Goal: Information Seeking & Learning: Learn about a topic

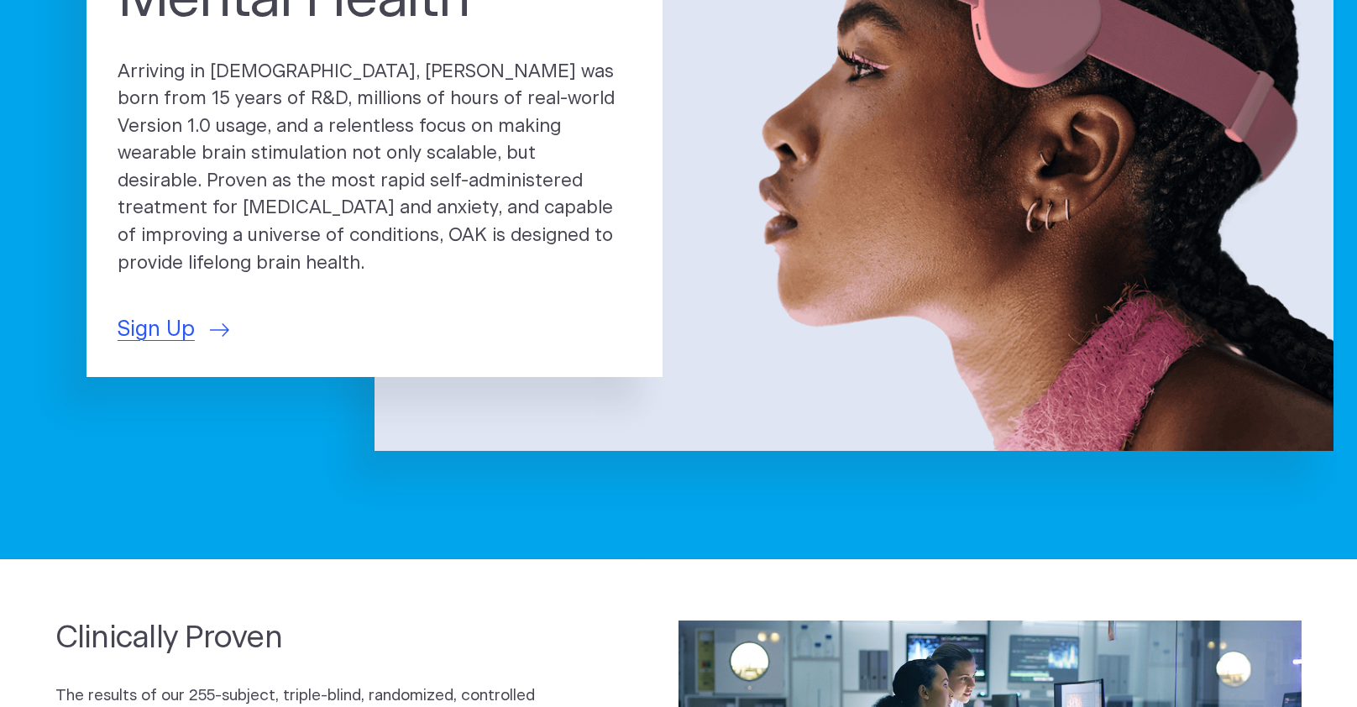
scroll to position [303, 0]
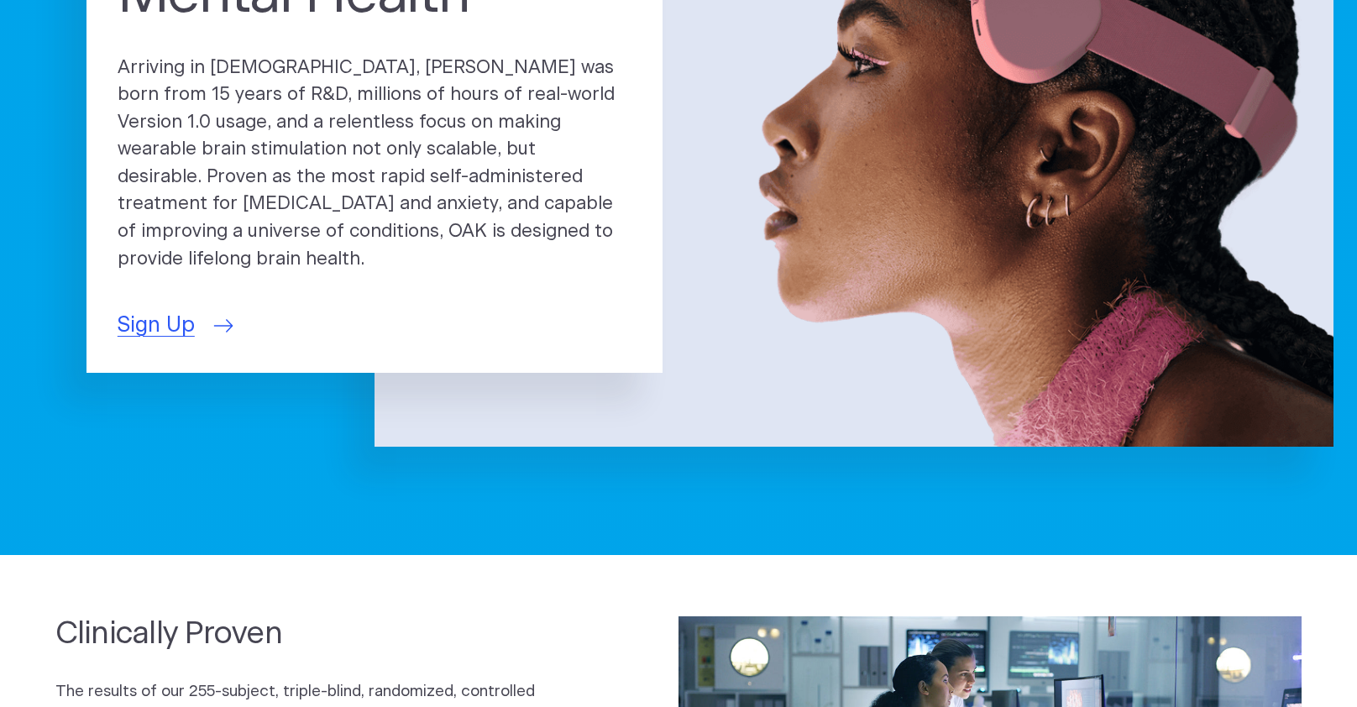
click at [156, 342] on span "Sign Up" at bounding box center [156, 326] width 77 height 32
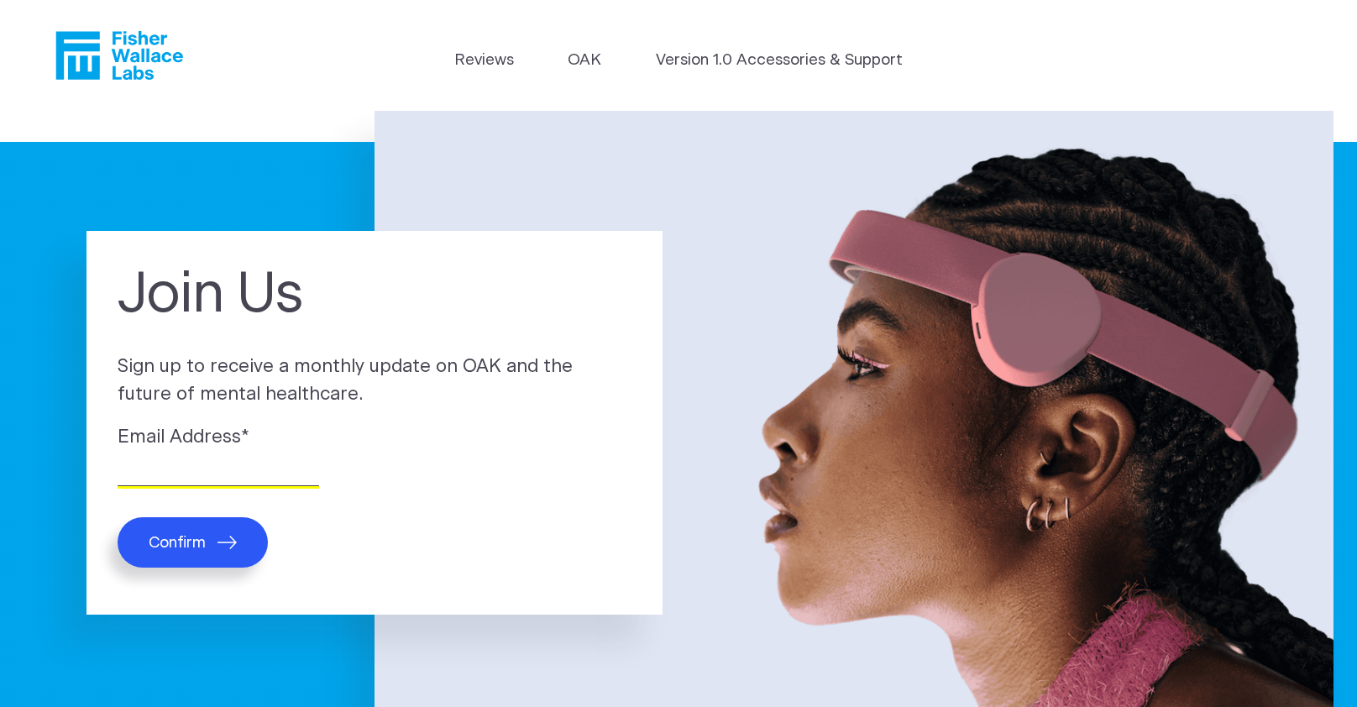
click at [179, 486] on input "Email Address *" at bounding box center [219, 473] width 202 height 26
type input "gmobert41@gmail.com"
click at [172, 553] on span "Confirm" at bounding box center [177, 542] width 57 height 19
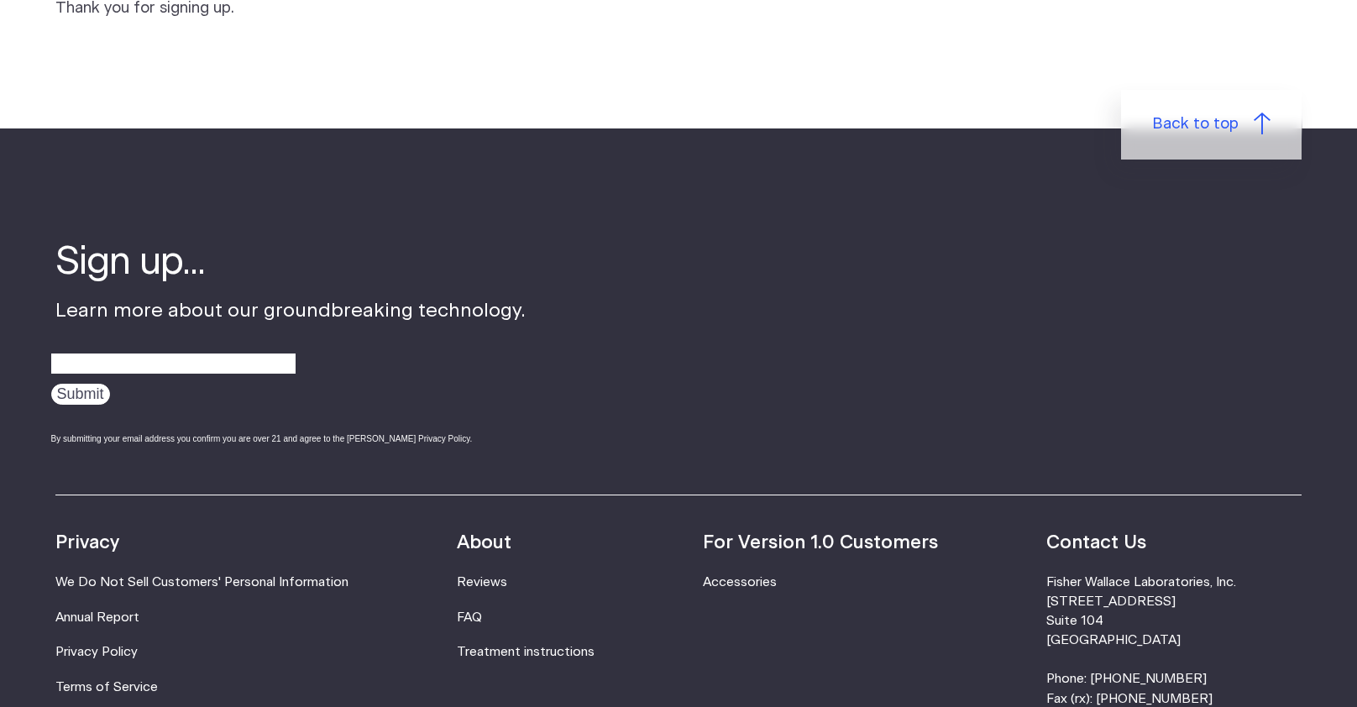
scroll to position [254, 0]
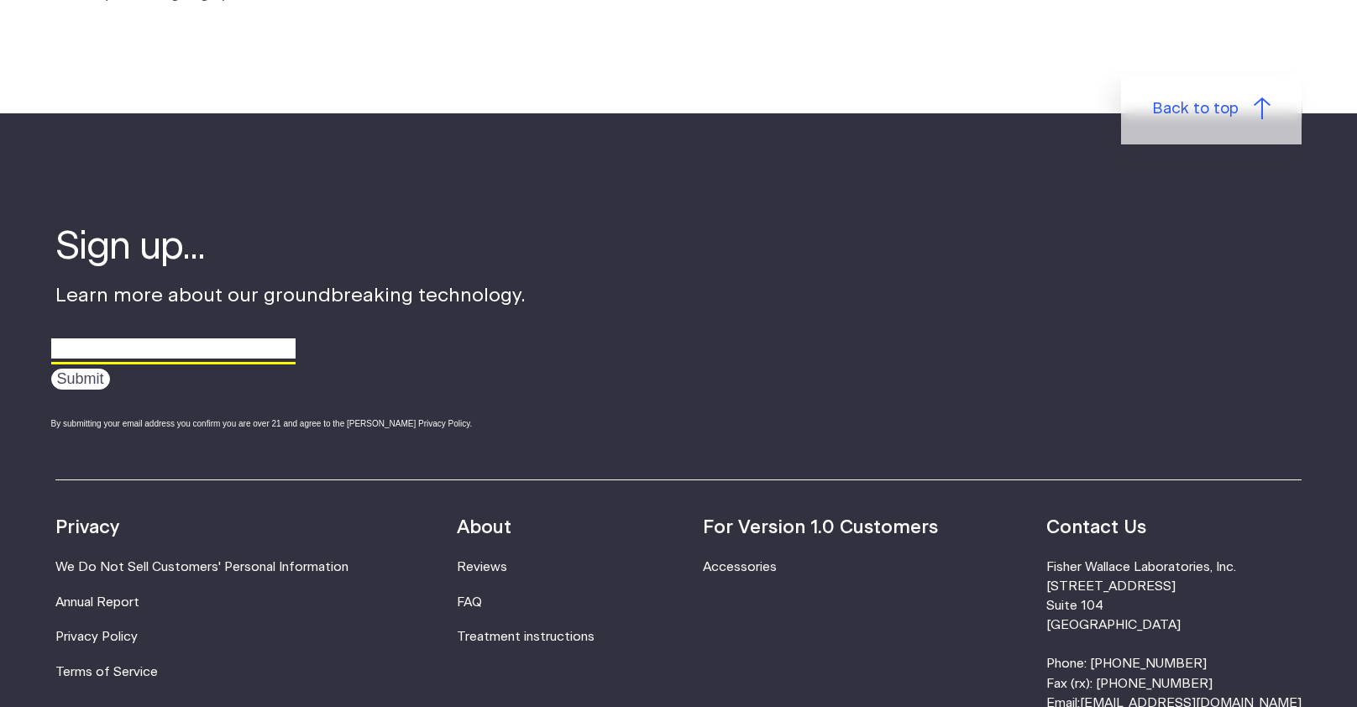
click at [134, 362] on input "email" at bounding box center [173, 349] width 244 height 26
type input "gmobert41@gmail.com"
click at [94, 390] on input "Submit" at bounding box center [80, 379] width 59 height 21
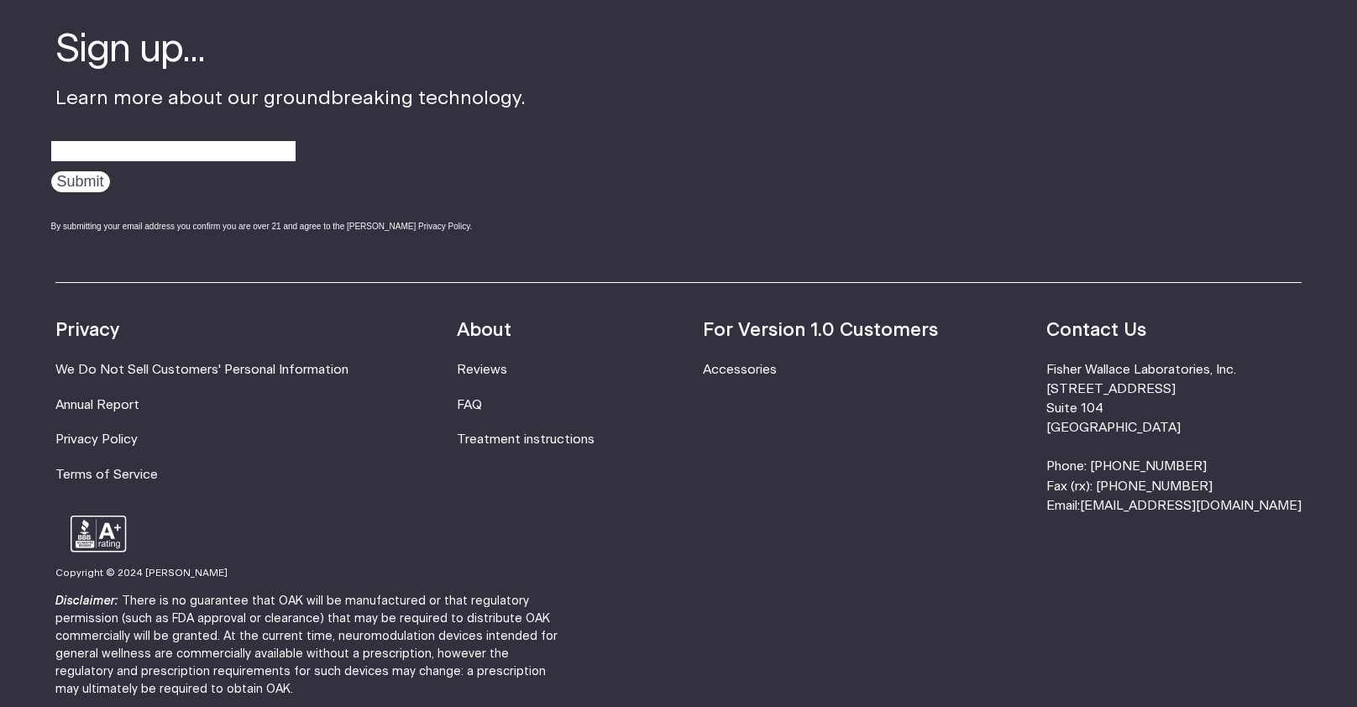
scroll to position [464, 0]
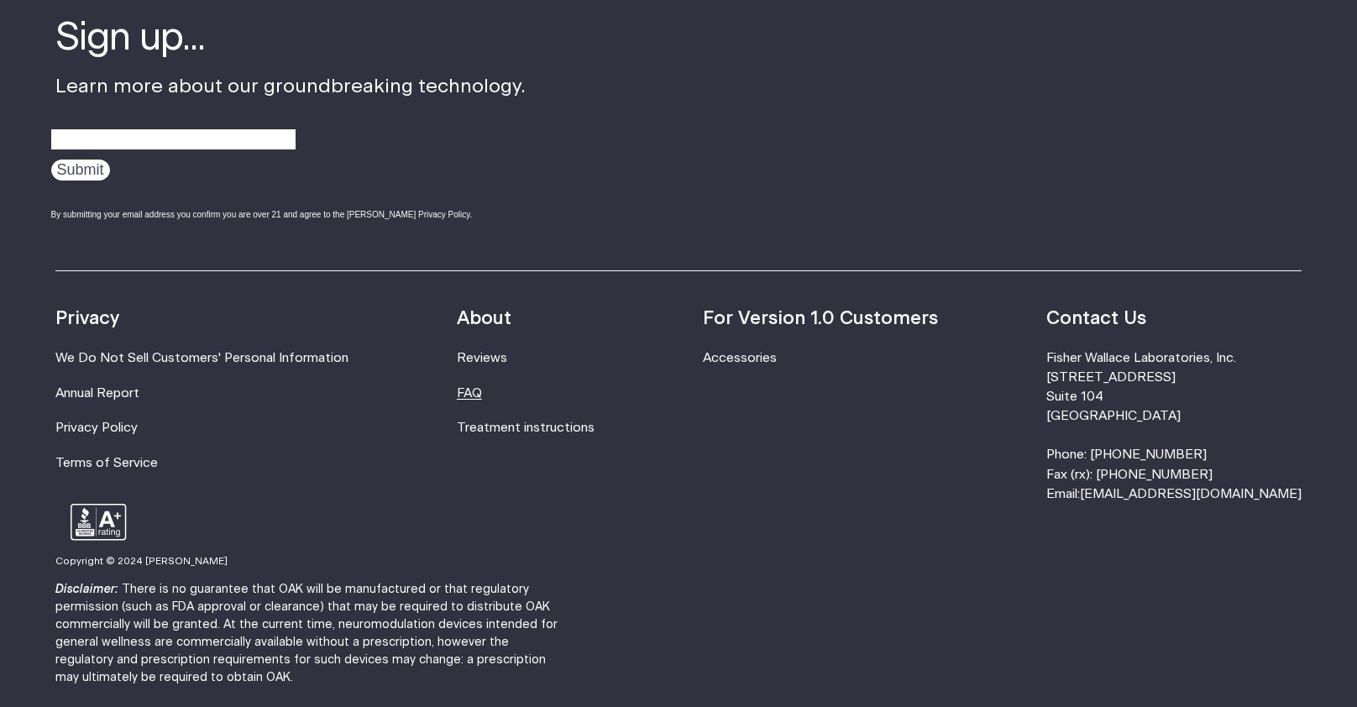
click at [482, 400] on link "FAQ" at bounding box center [469, 393] width 25 height 13
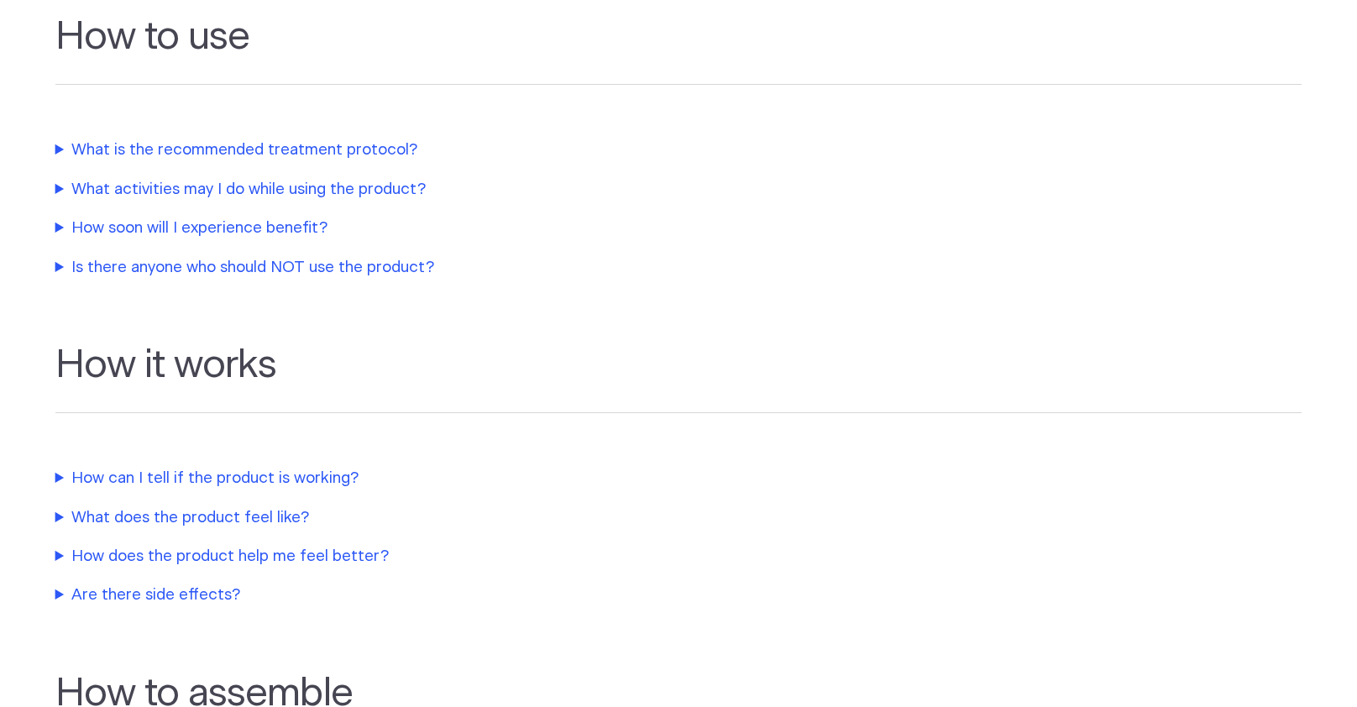
scroll to position [561, 0]
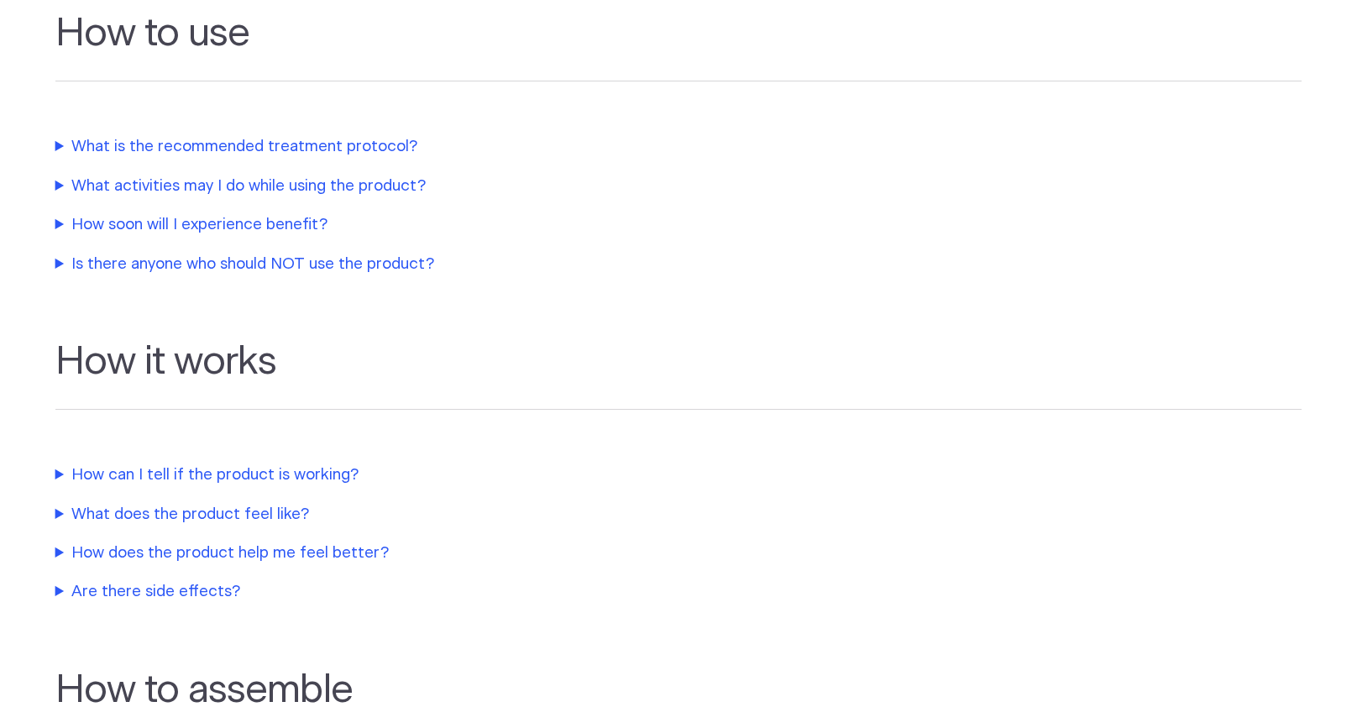
click at [57, 237] on summary "How soon will I experience benefit?" at bounding box center [407, 225] width 705 height 24
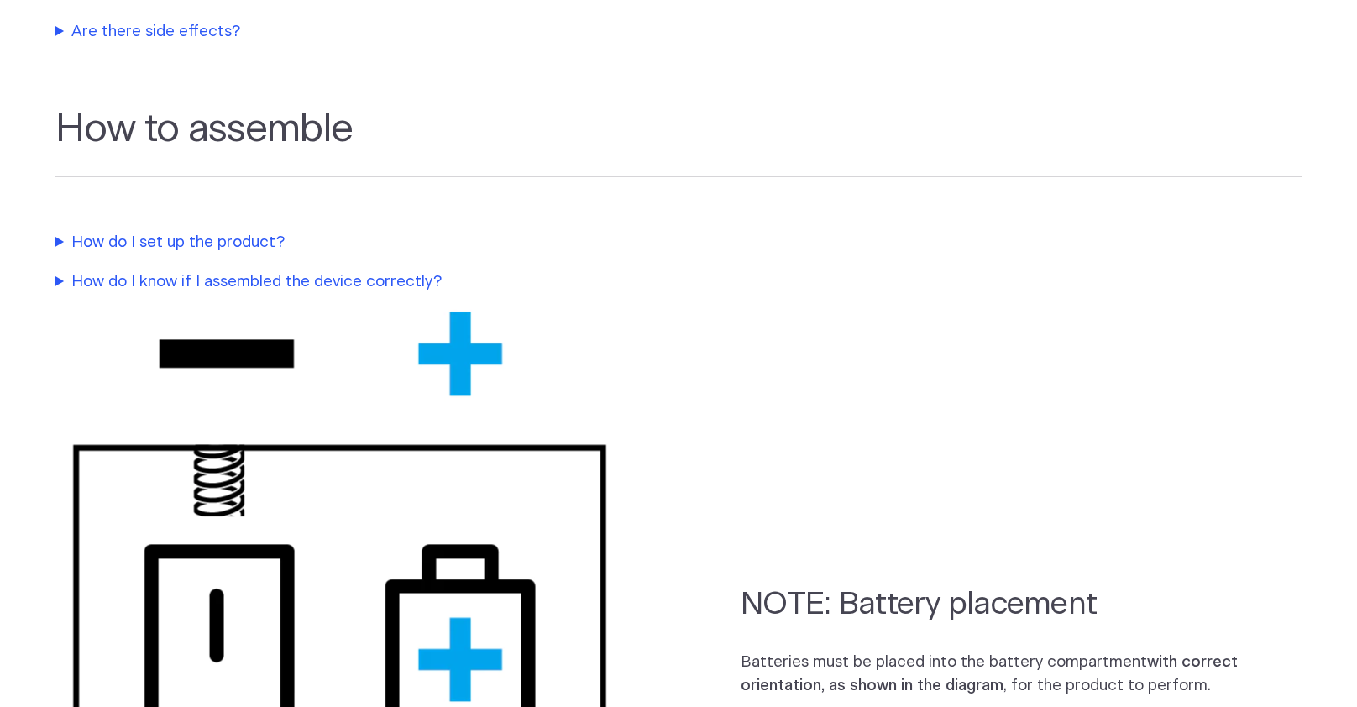
scroll to position [1209, 0]
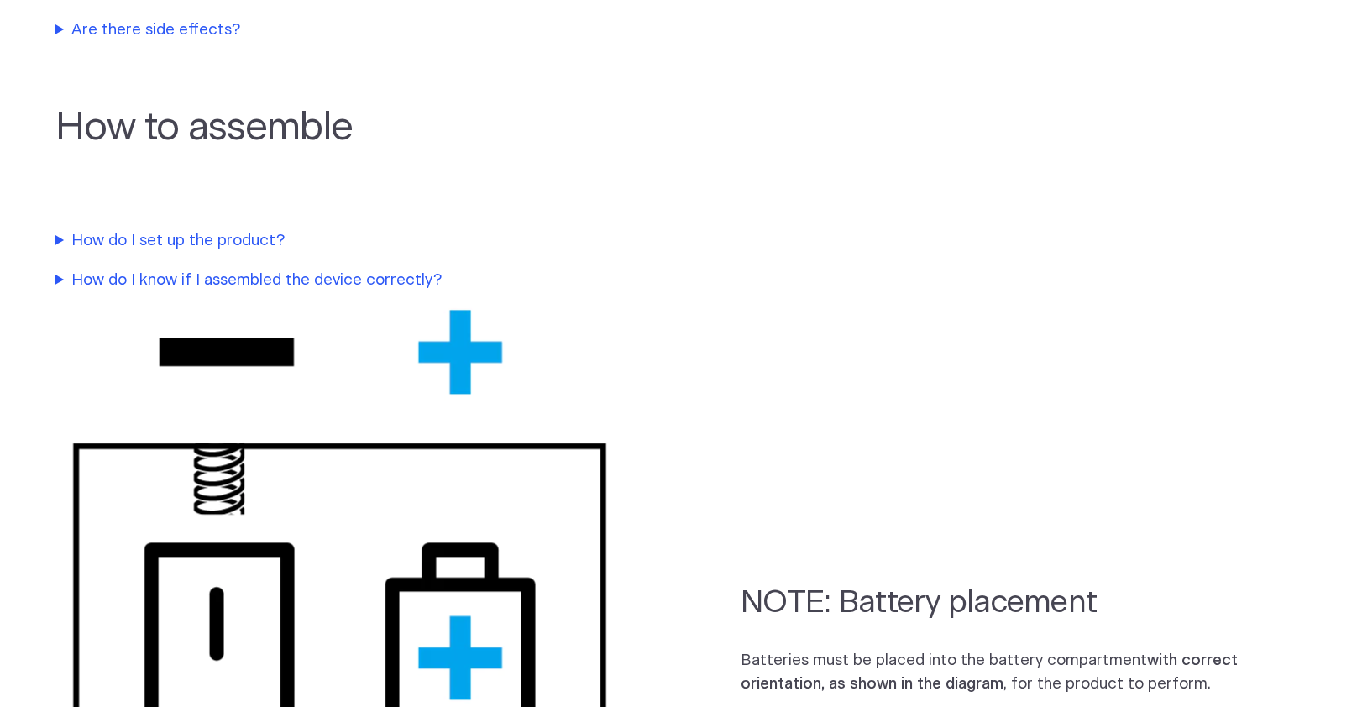
click at [61, 42] on summary "Are there side effects?" at bounding box center [407, 30] width 705 height 24
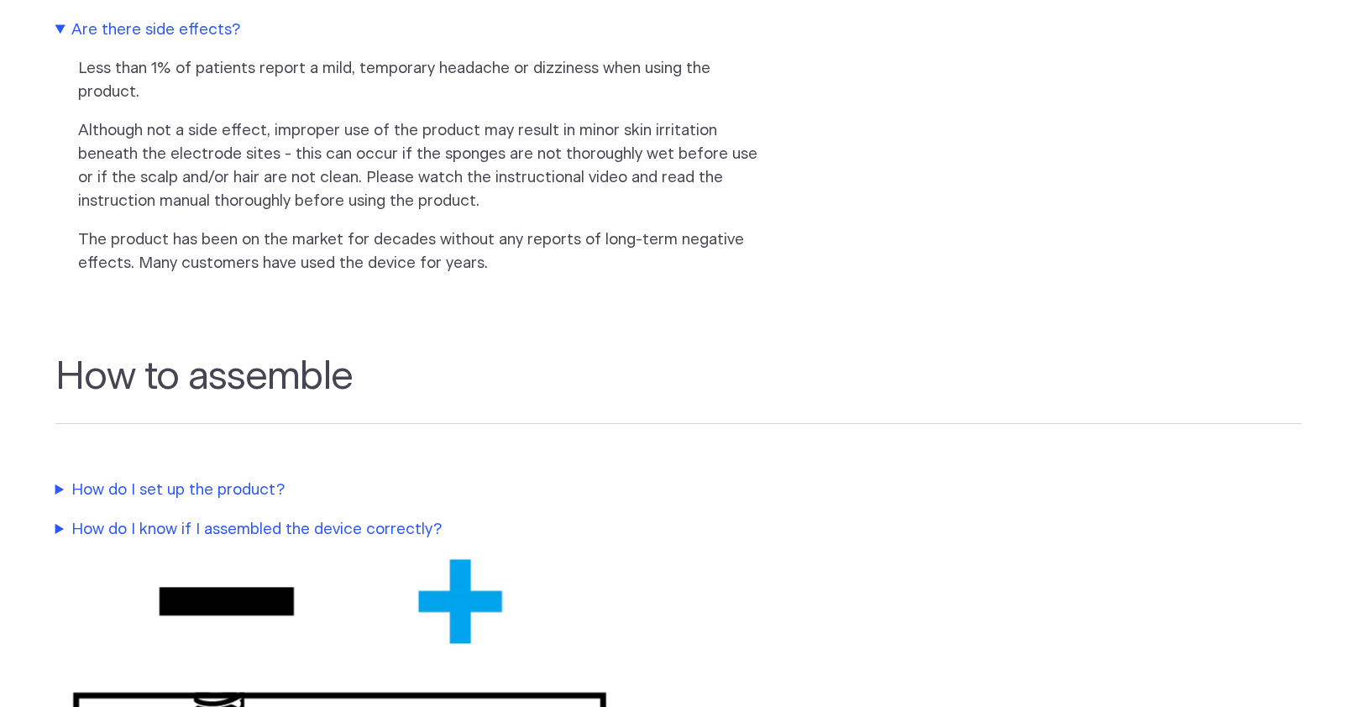
click at [741, 185] on section "How it works How can I tell if the product is working? If the green indicator l…" at bounding box center [678, 18] width 1357 height 578
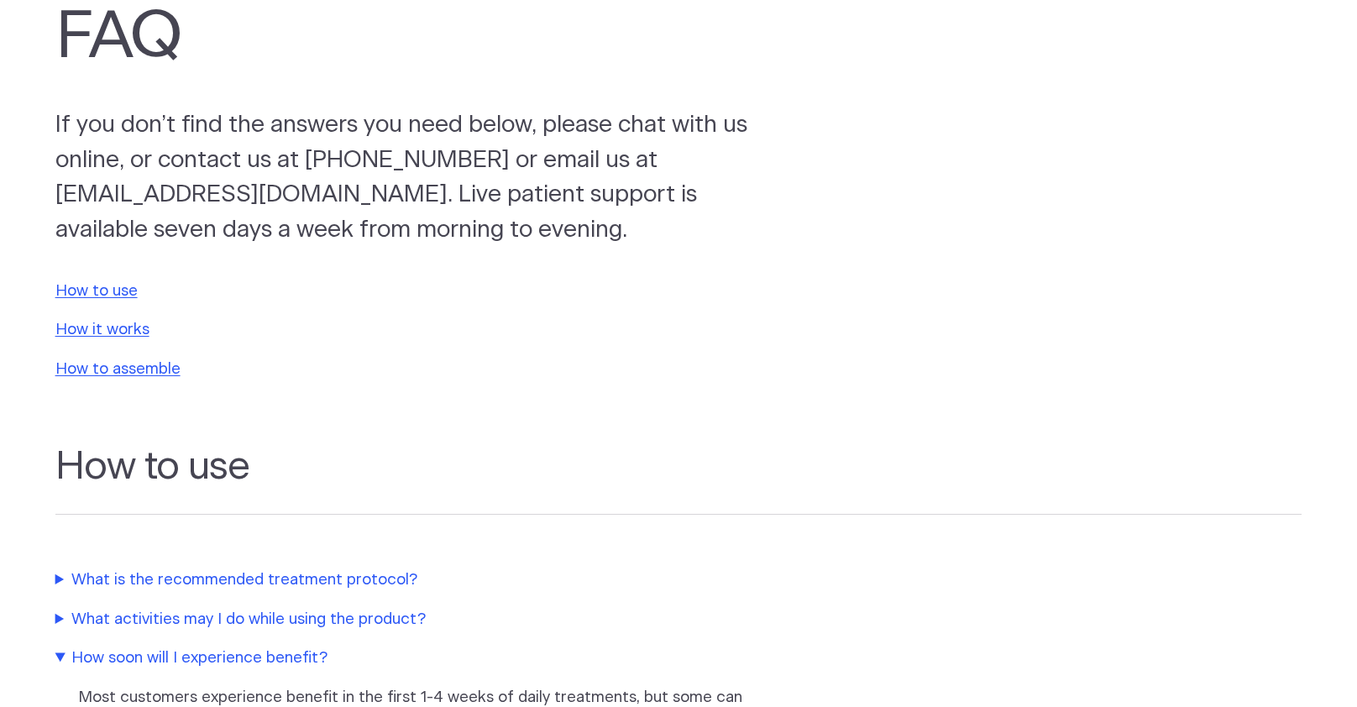
scroll to position [0, 0]
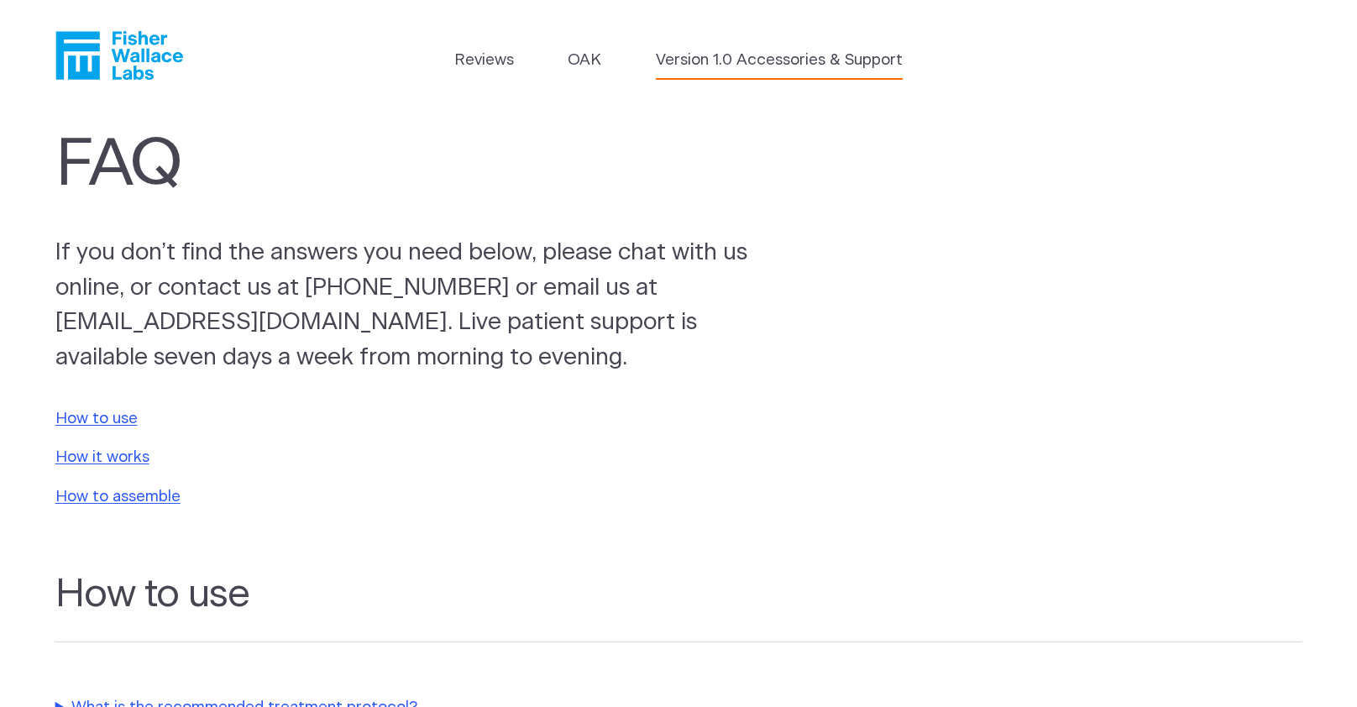
click at [784, 66] on link "Version 1.0 Accessories & Support" at bounding box center [779, 61] width 247 height 24
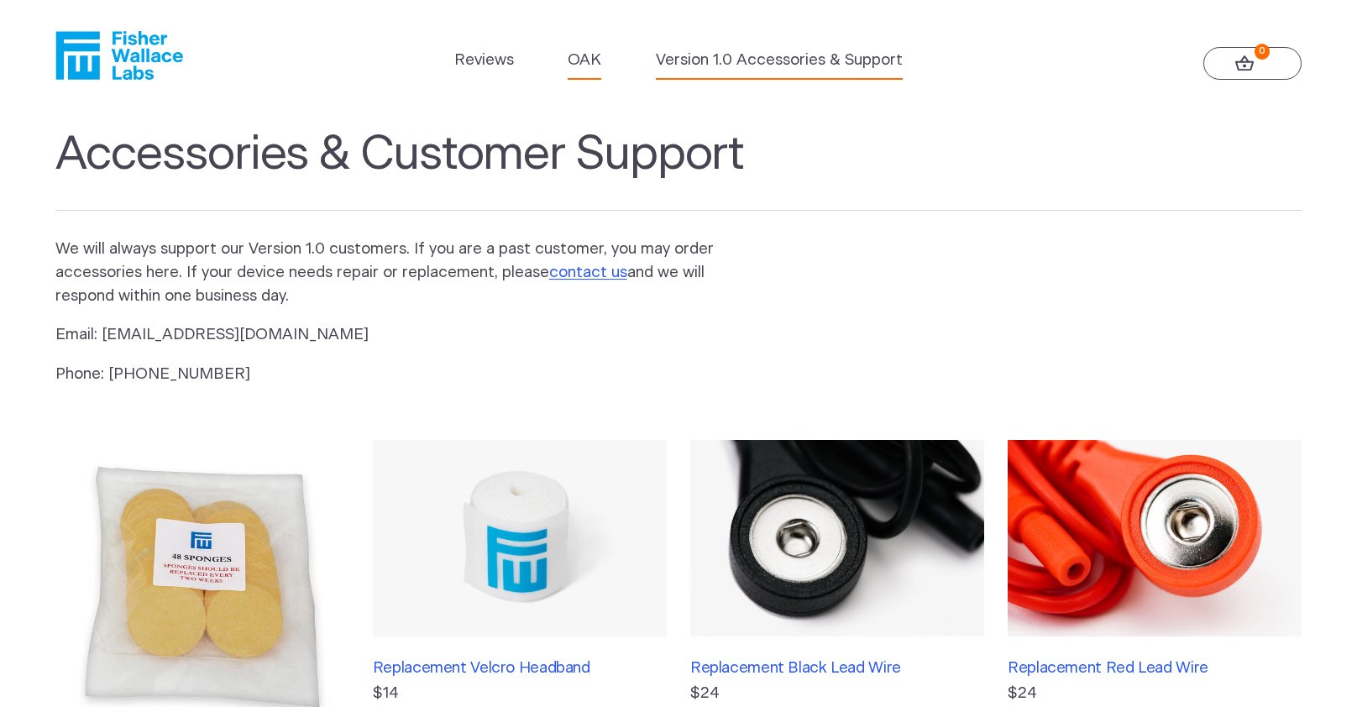
click at [568, 62] on link "OAK" at bounding box center [585, 61] width 34 height 24
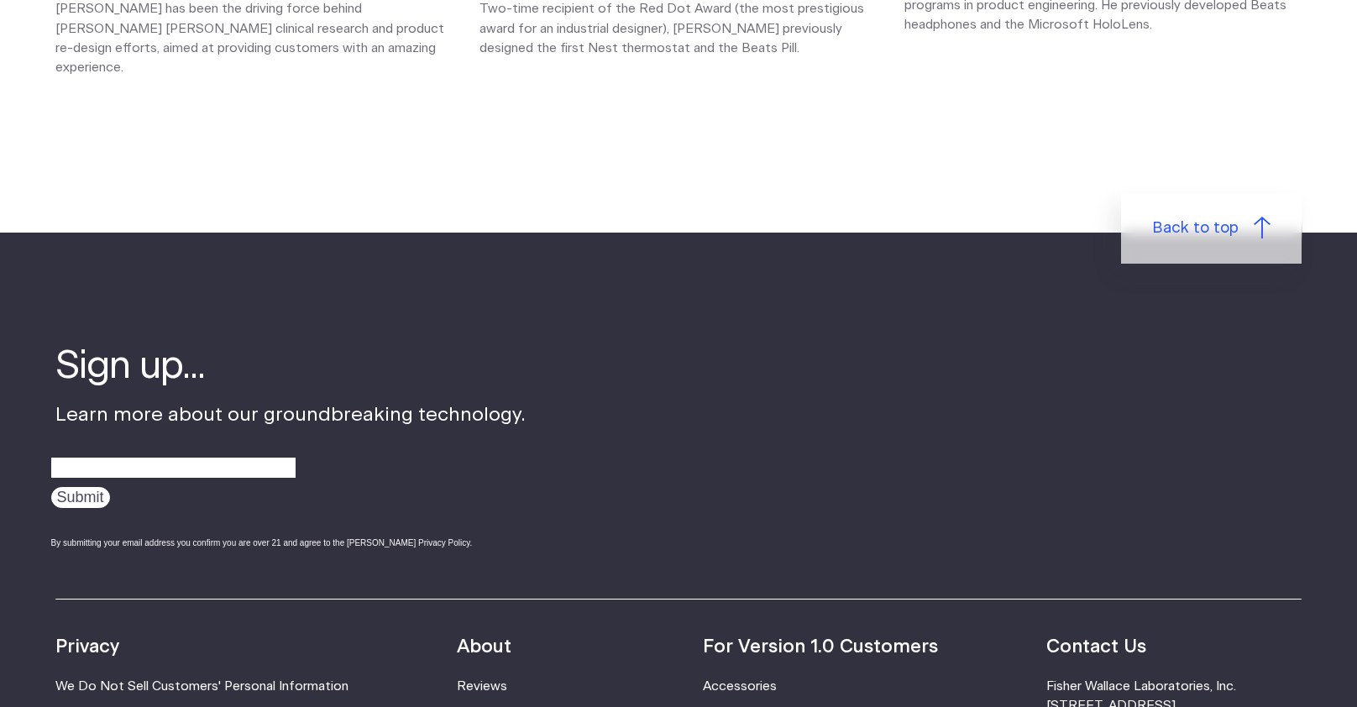
scroll to position [2645, 0]
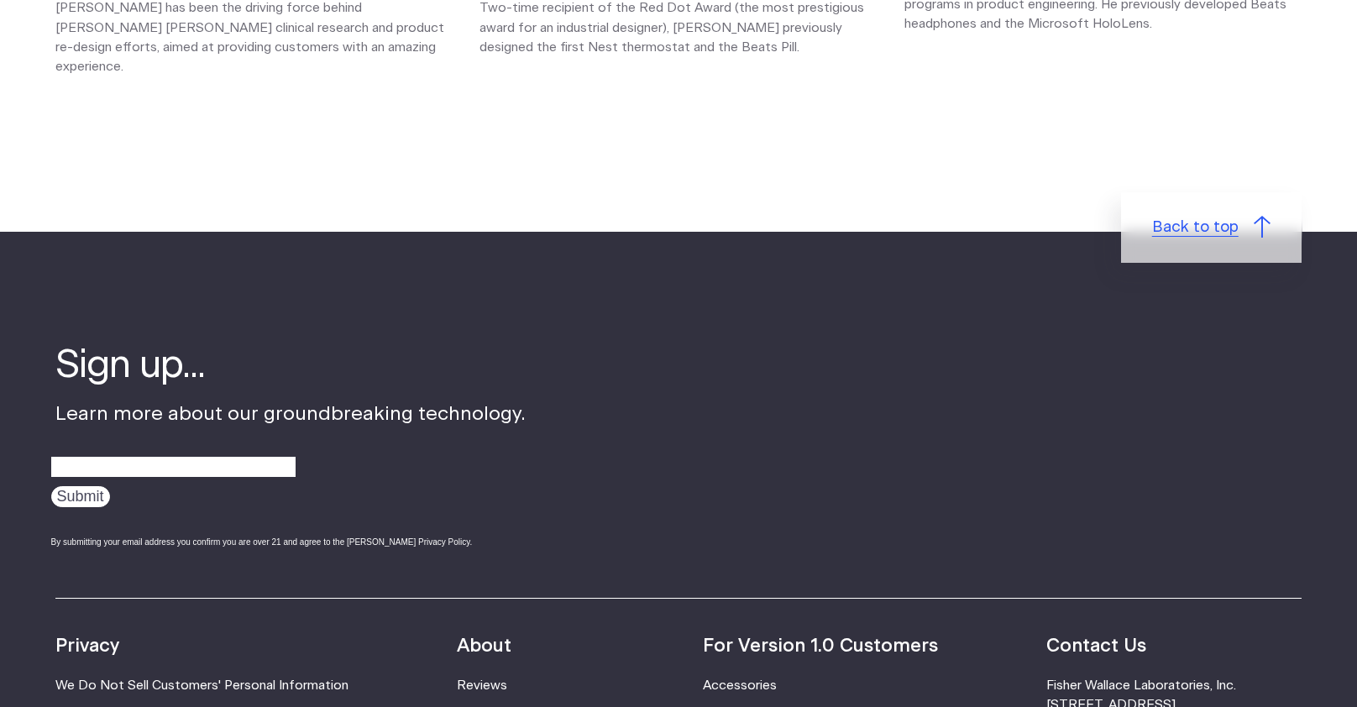
click at [1230, 263] on link "Back to top" at bounding box center [1211, 227] width 181 height 71
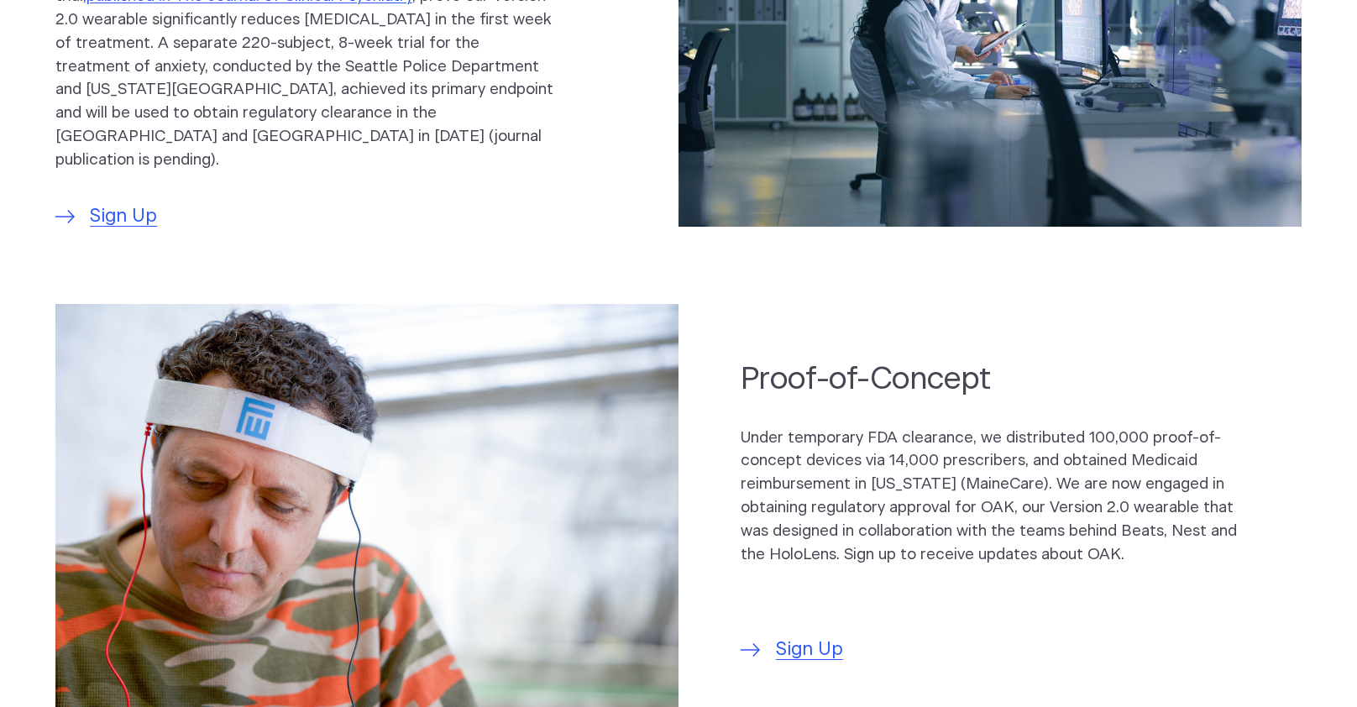
scroll to position [912, 0]
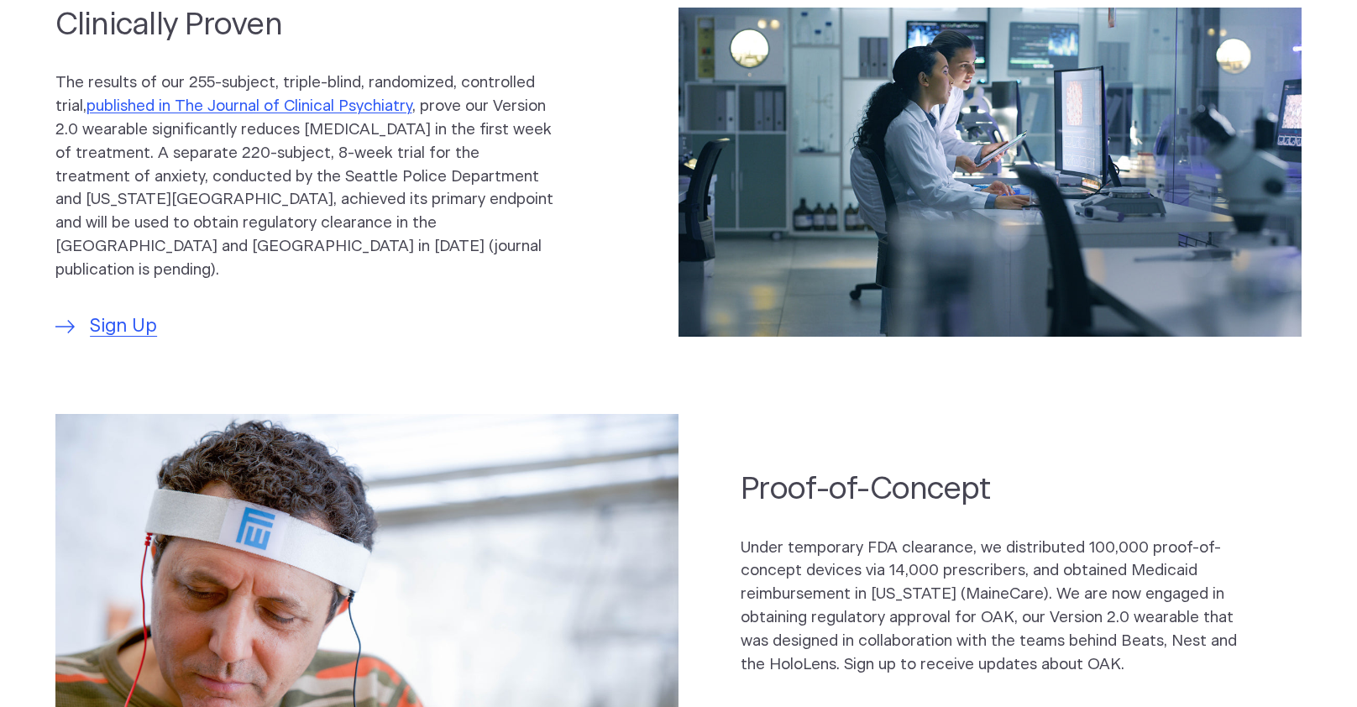
click at [129, 184] on p "The results of our 255-subject, triple-blind, randomized, controlled trial, pub…" at bounding box center [304, 176] width 499 height 211
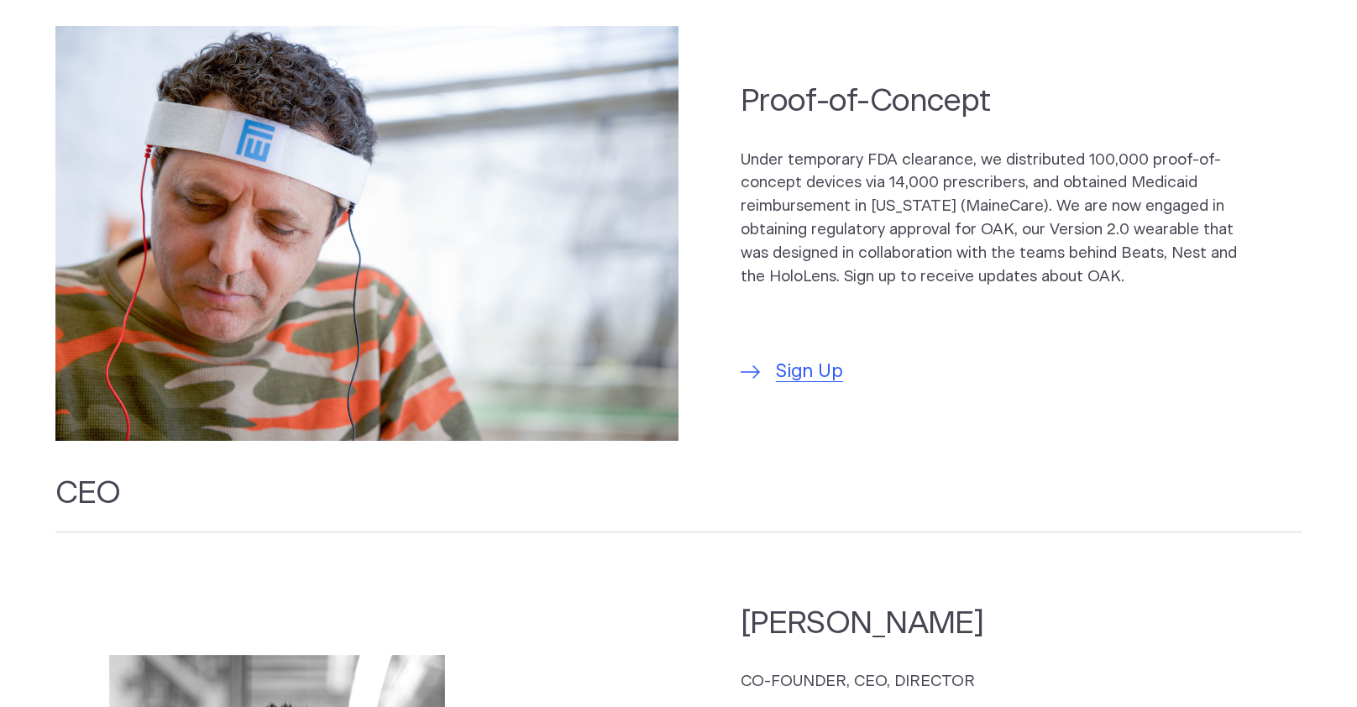
scroll to position [1303, 0]
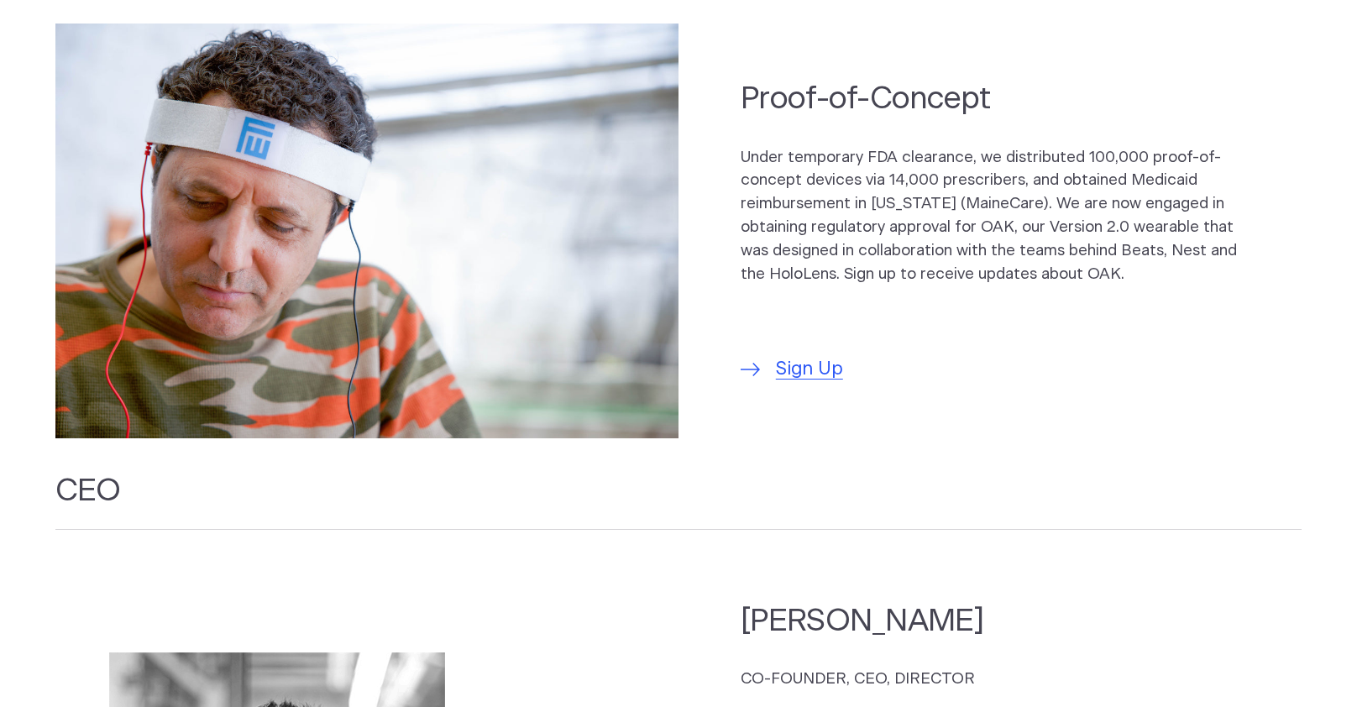
click at [129, 184] on section "Proof-of-Concept Under temporary FDA clearance, we distributed 100,000 proof-of…" at bounding box center [678, 231] width 1357 height 447
click at [754, 286] on p "Under temporary FDA clearance, we distributed 100,000 proof-of-concept devices …" at bounding box center [990, 216] width 499 height 140
click at [830, 384] on span "Sign Up" at bounding box center [809, 370] width 67 height 28
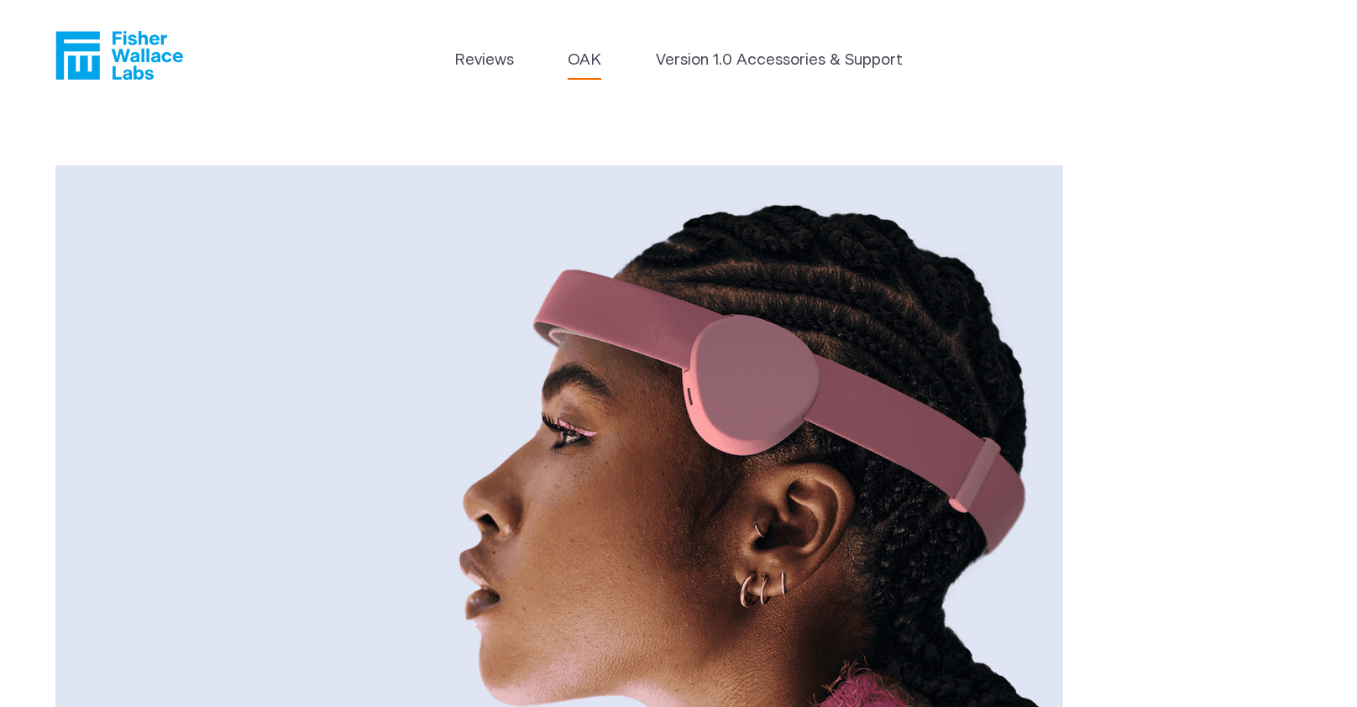
scroll to position [74, 0]
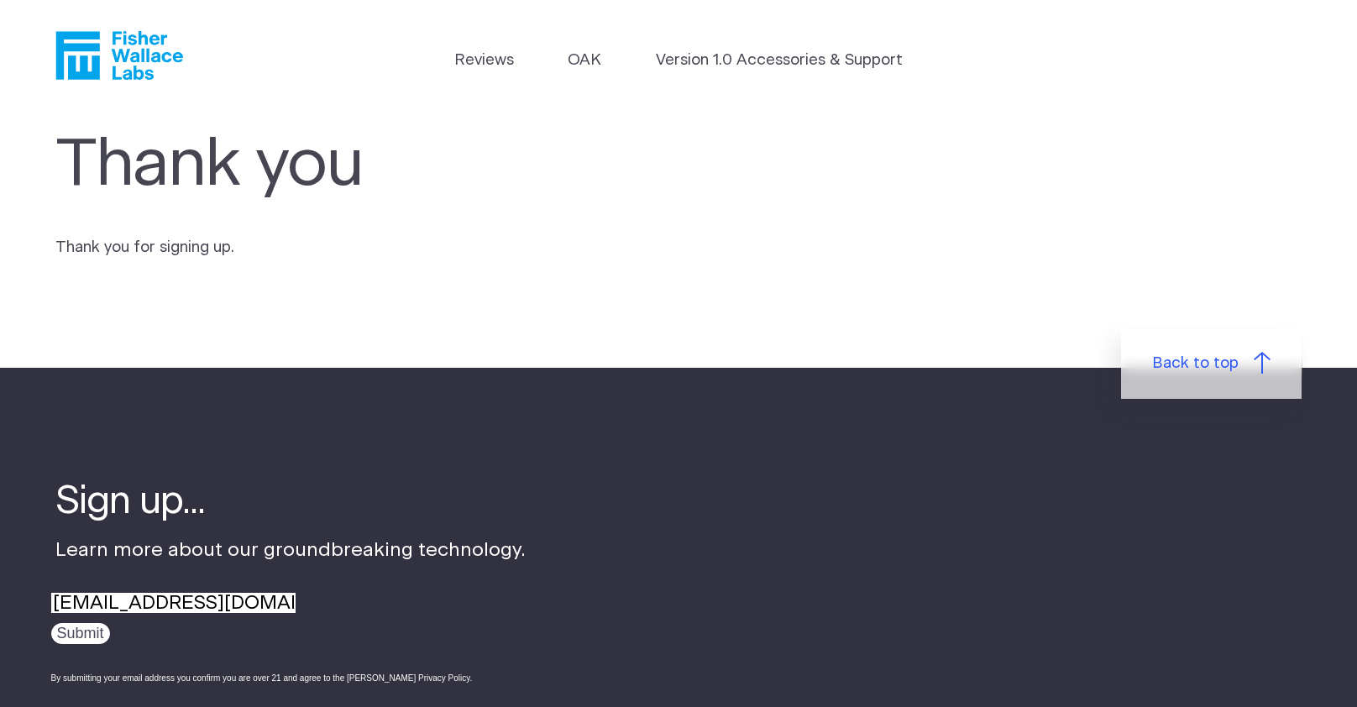
scroll to position [254, 0]
